Goal: Information Seeking & Learning: Learn about a topic

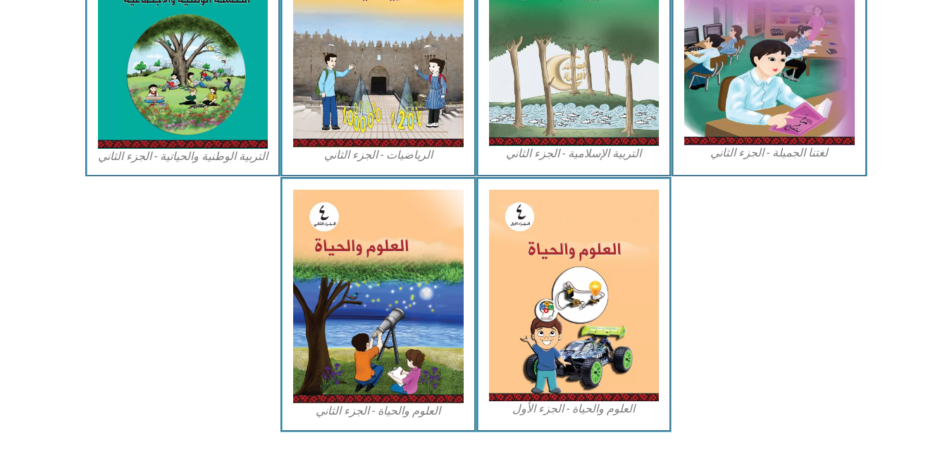
scroll to position [780, 0]
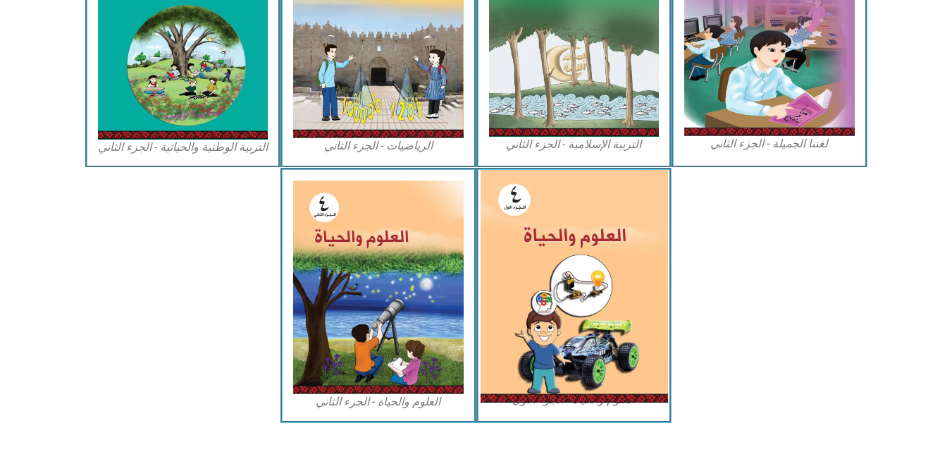
click at [613, 263] on img at bounding box center [574, 286] width 188 height 233
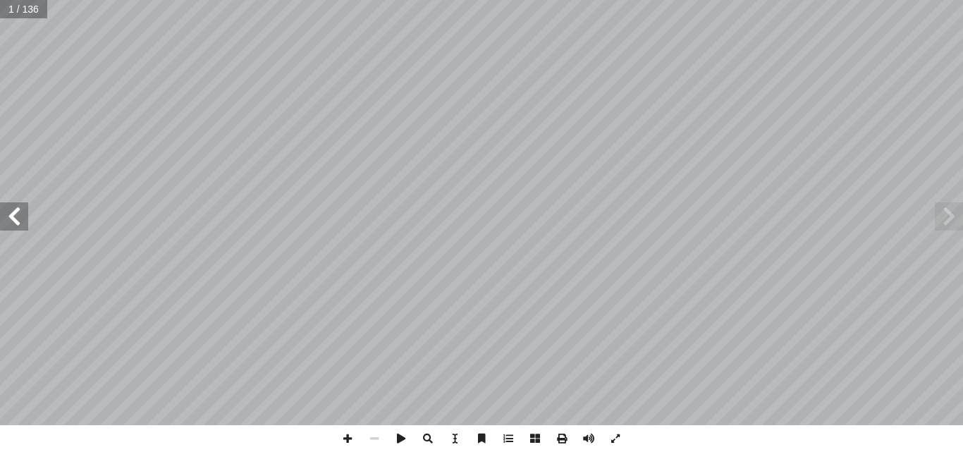
click at [17, 221] on span at bounding box center [14, 216] width 28 height 28
click at [18, 223] on span at bounding box center [14, 216] width 28 height 28
click at [20, 223] on span at bounding box center [14, 216] width 28 height 28
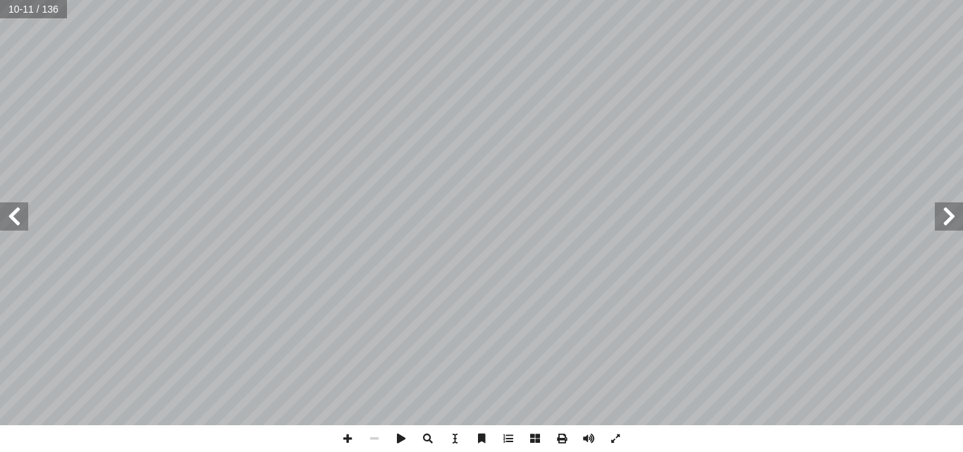
click at [20, 223] on span at bounding box center [14, 216] width 28 height 28
click at [344, 440] on span at bounding box center [347, 438] width 27 height 27
click at [15, 219] on span at bounding box center [14, 216] width 28 height 28
click at [950, 230] on span at bounding box center [949, 216] width 28 height 28
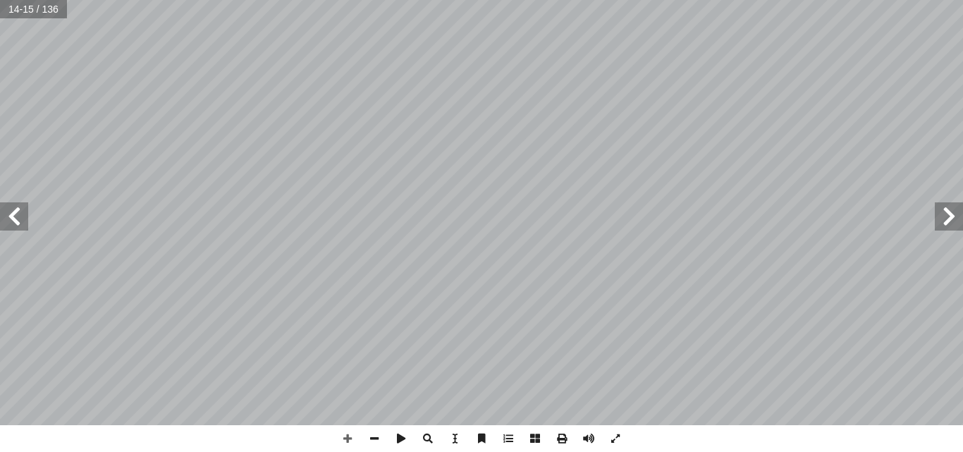
click at [887, 226] on div "10 3 . ئي ؟ � لغذ � لهرم � في ٍ ء � غذ ِ مجموعة ُ صغر أ ما � ٤ . معتدلة؟ ٍ ات ّ…" at bounding box center [481, 212] width 963 height 425
click at [12, 212] on span at bounding box center [14, 216] width 28 height 28
